Goal: Entertainment & Leisure: Consume media (video, audio)

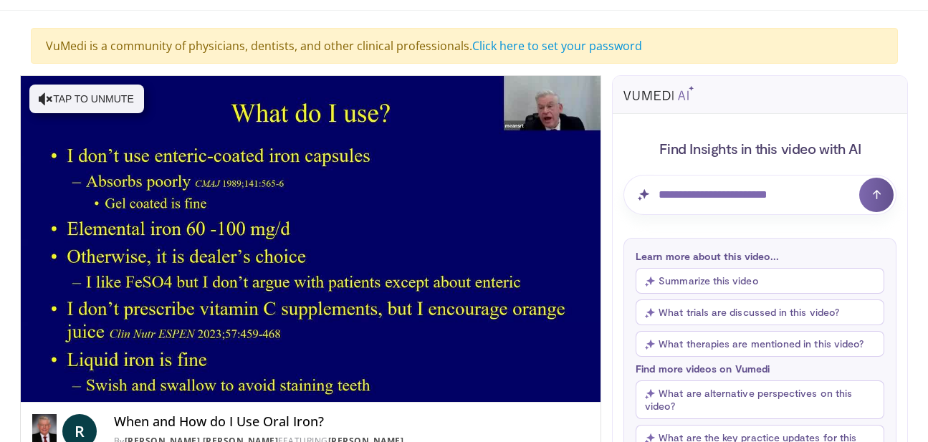
scroll to position [87, 0]
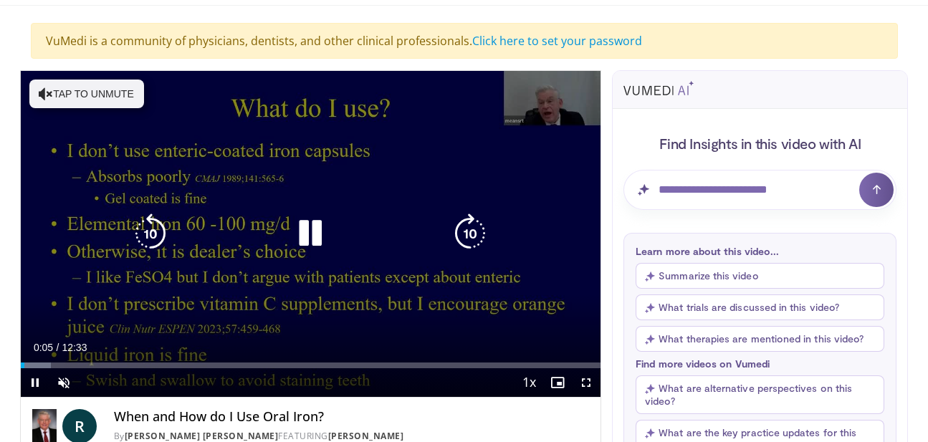
click at [474, 294] on div "10 seconds Tap to unmute" at bounding box center [311, 234] width 580 height 326
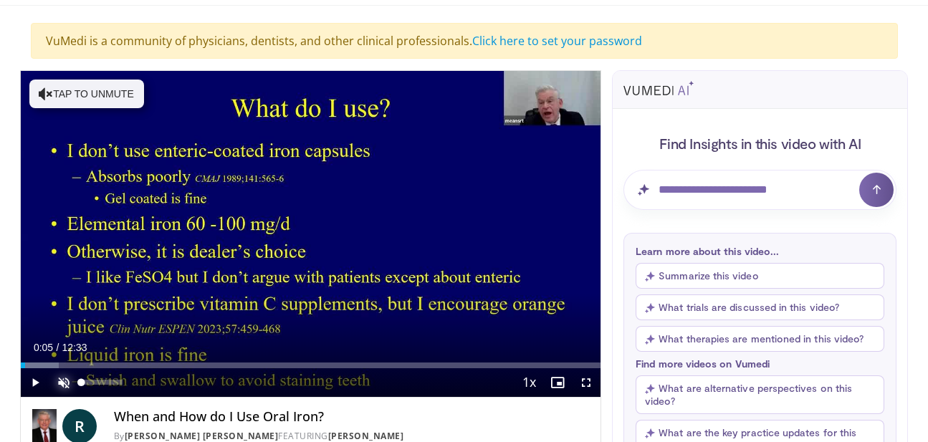
click at [61, 382] on span "Video Player" at bounding box center [63, 382] width 29 height 29
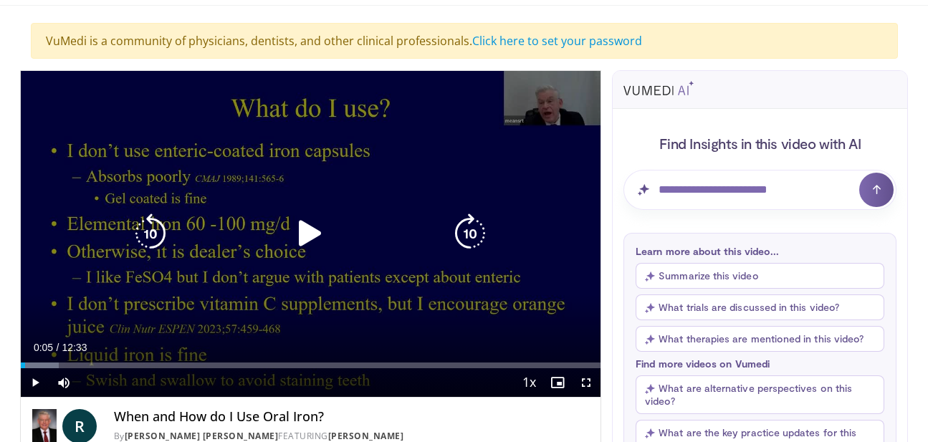
click at [54, 274] on div "10 seconds Tap to unmute" at bounding box center [311, 234] width 580 height 326
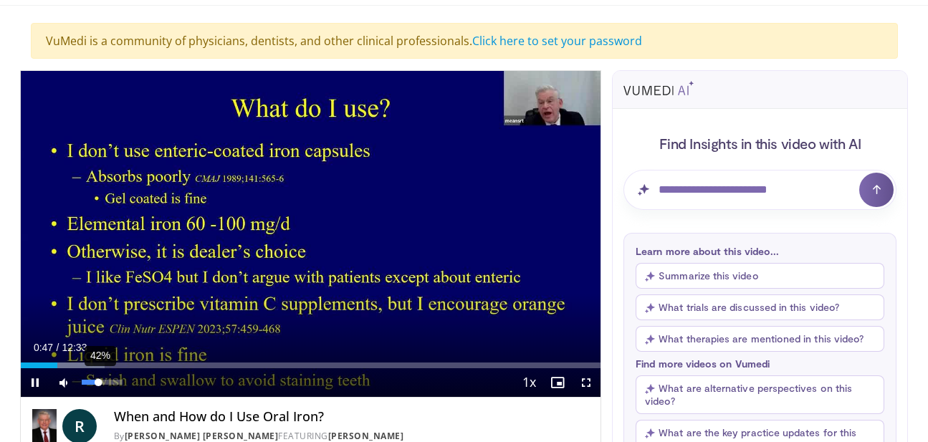
drag, startPoint x: 122, startPoint y: 383, endPoint x: 99, endPoint y: 385, distance: 23.7
click at [99, 385] on div "Volume Level" at bounding box center [90, 382] width 17 height 5
